Goal: Find specific page/section: Find specific page/section

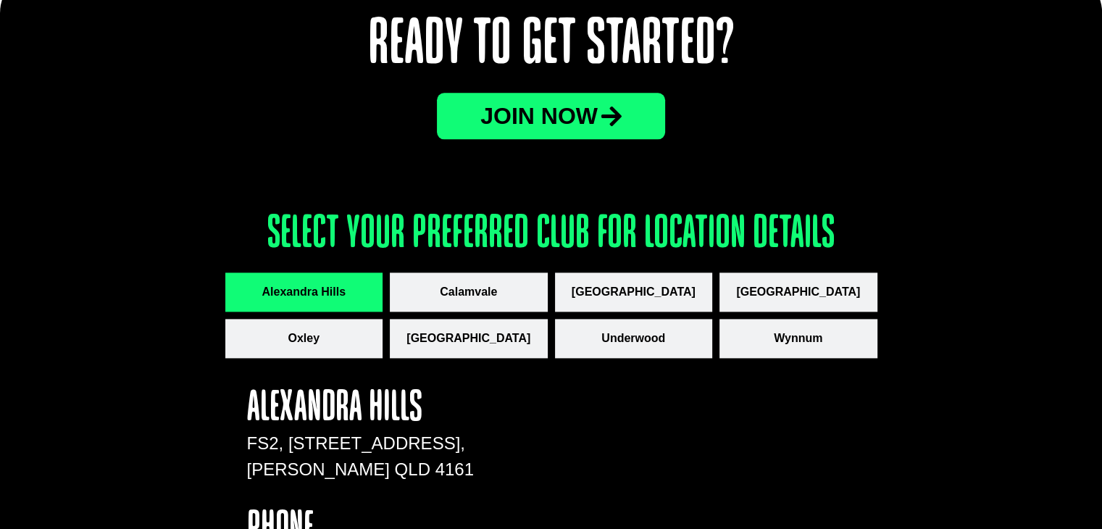
scroll to position [1855, 0]
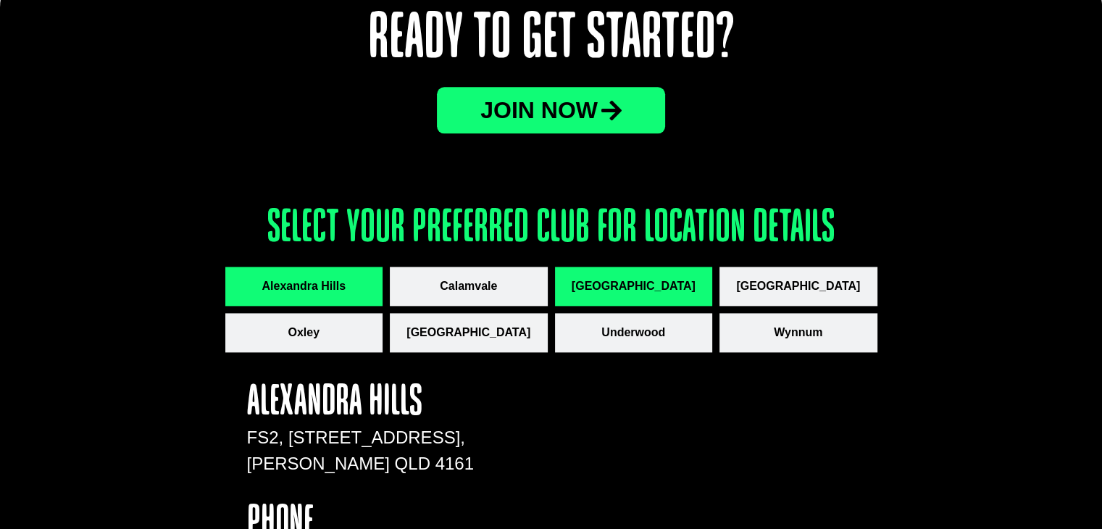
click at [651, 278] on span "[GEOGRAPHIC_DATA]" at bounding box center [634, 286] width 124 height 17
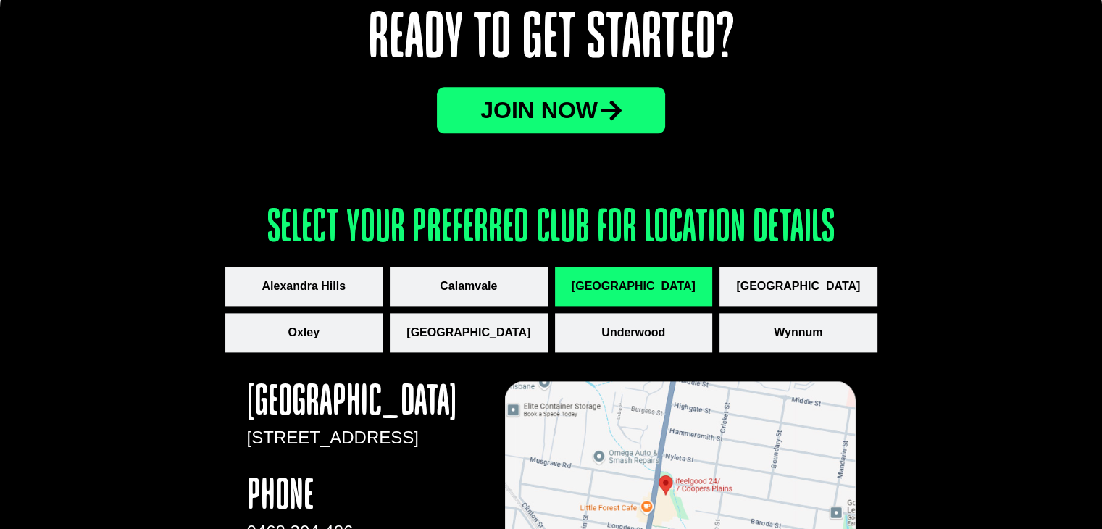
scroll to position [2080, 0]
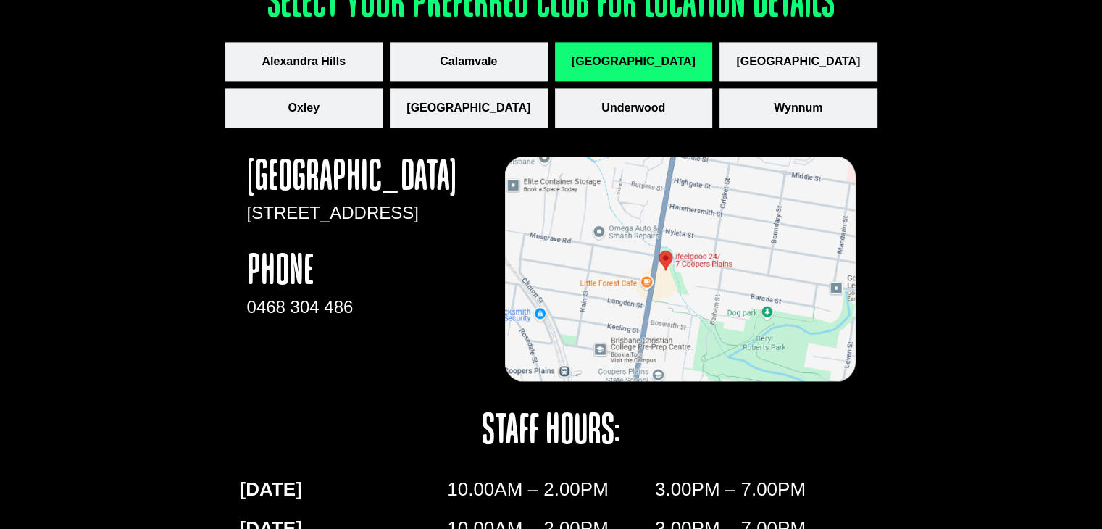
click at [680, 278] on img "apbct__label_id__gravity_form" at bounding box center [680, 269] width 351 height 225
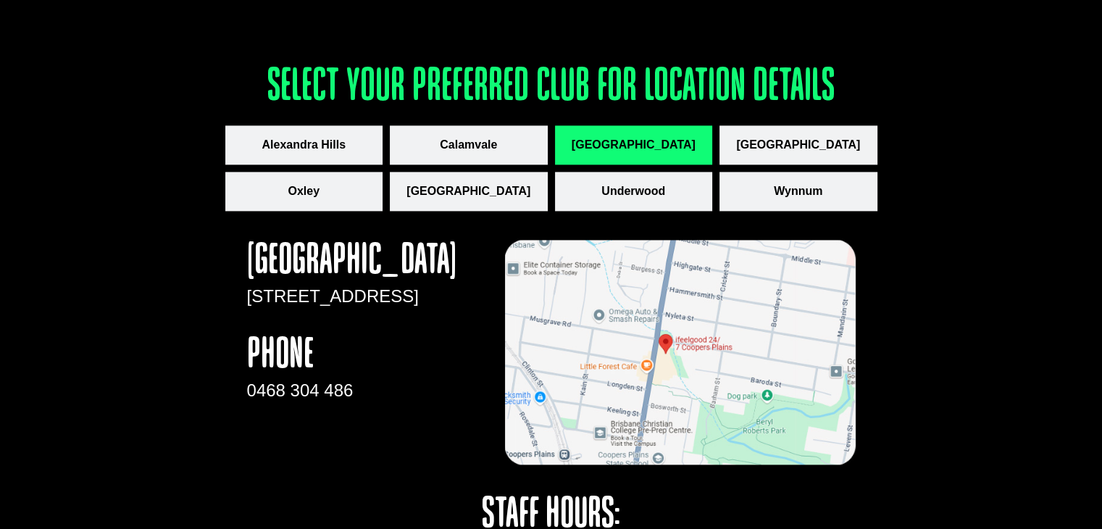
scroll to position [1997, 0]
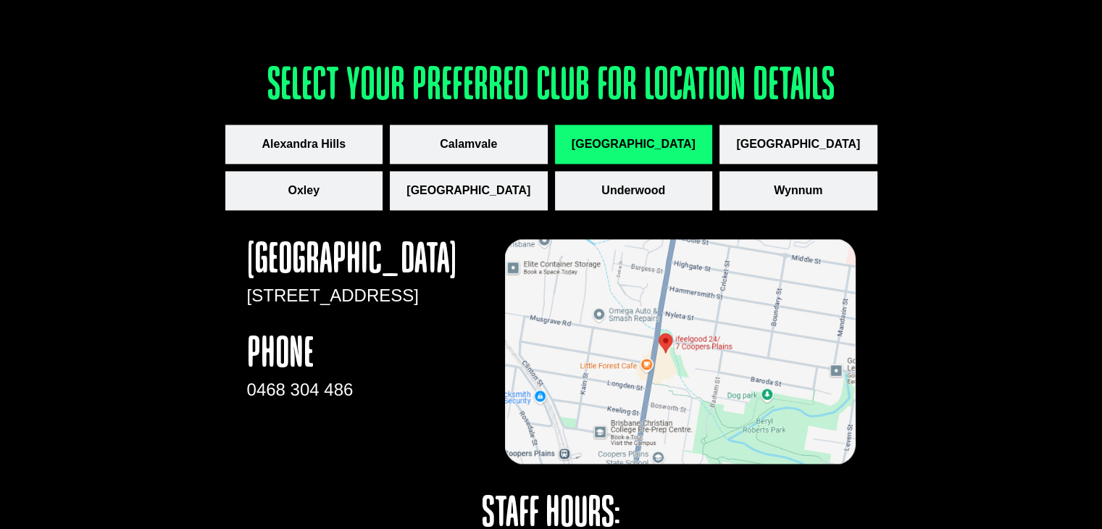
click at [665, 346] on img "apbct__label_id__gravity_form" at bounding box center [680, 351] width 351 height 225
